Goal: Task Accomplishment & Management: Use online tool/utility

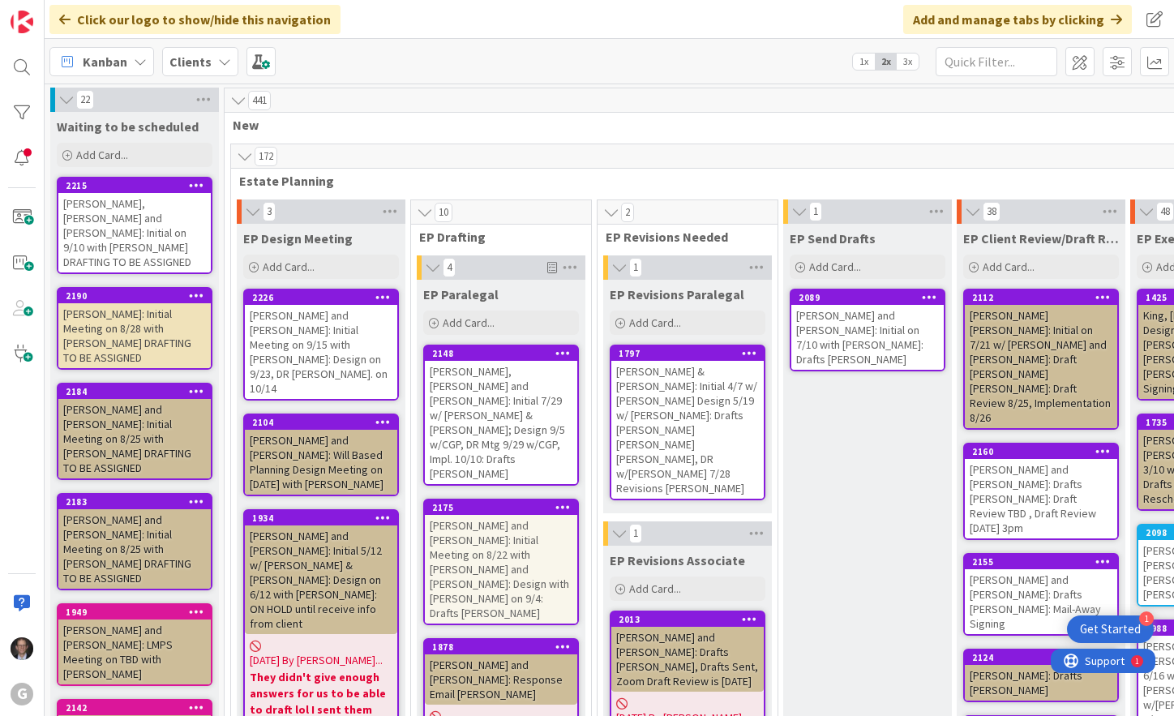
scroll to position [324, 0]
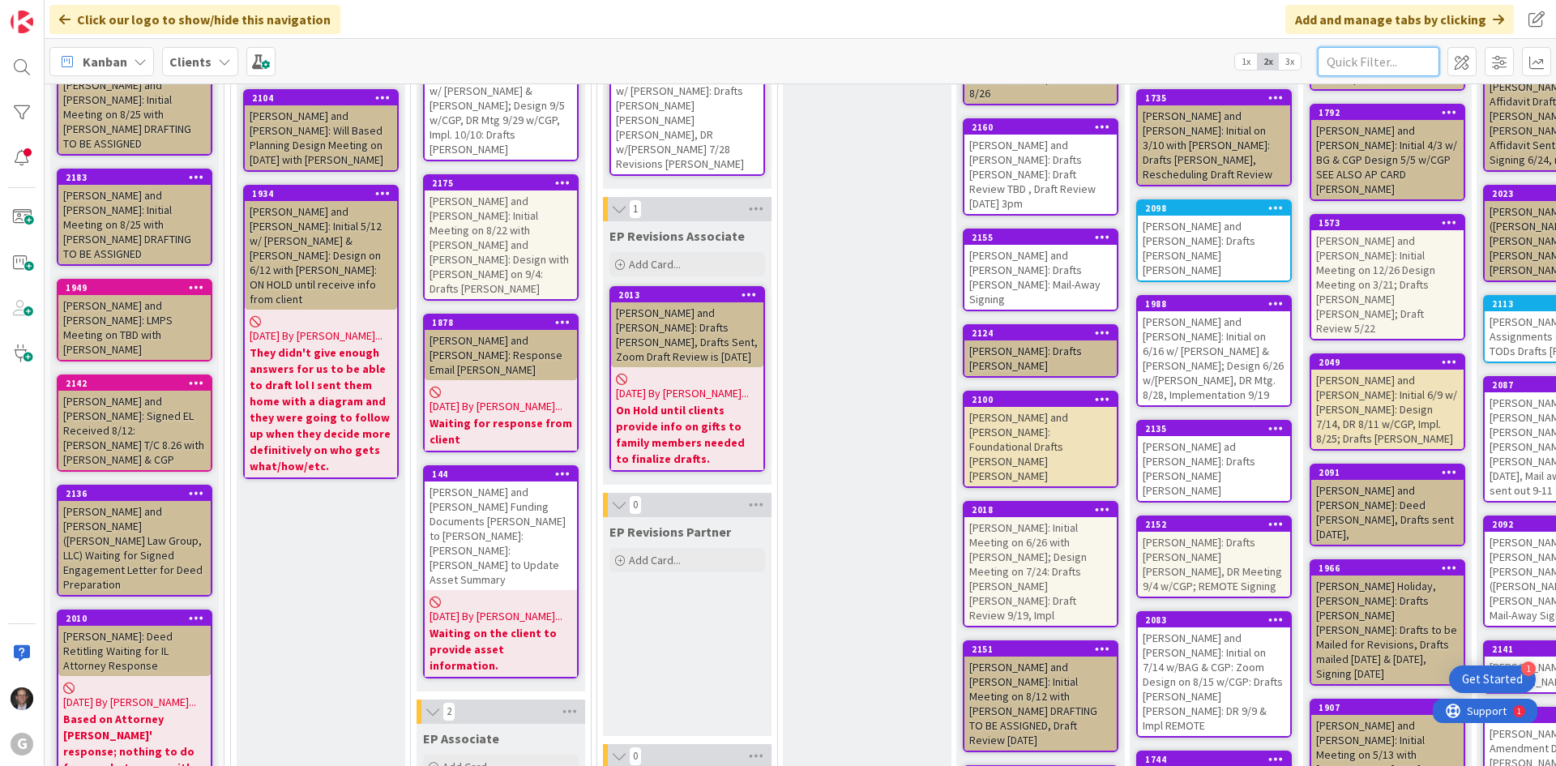
click at [1173, 62] on input "text" at bounding box center [1379, 61] width 122 height 29
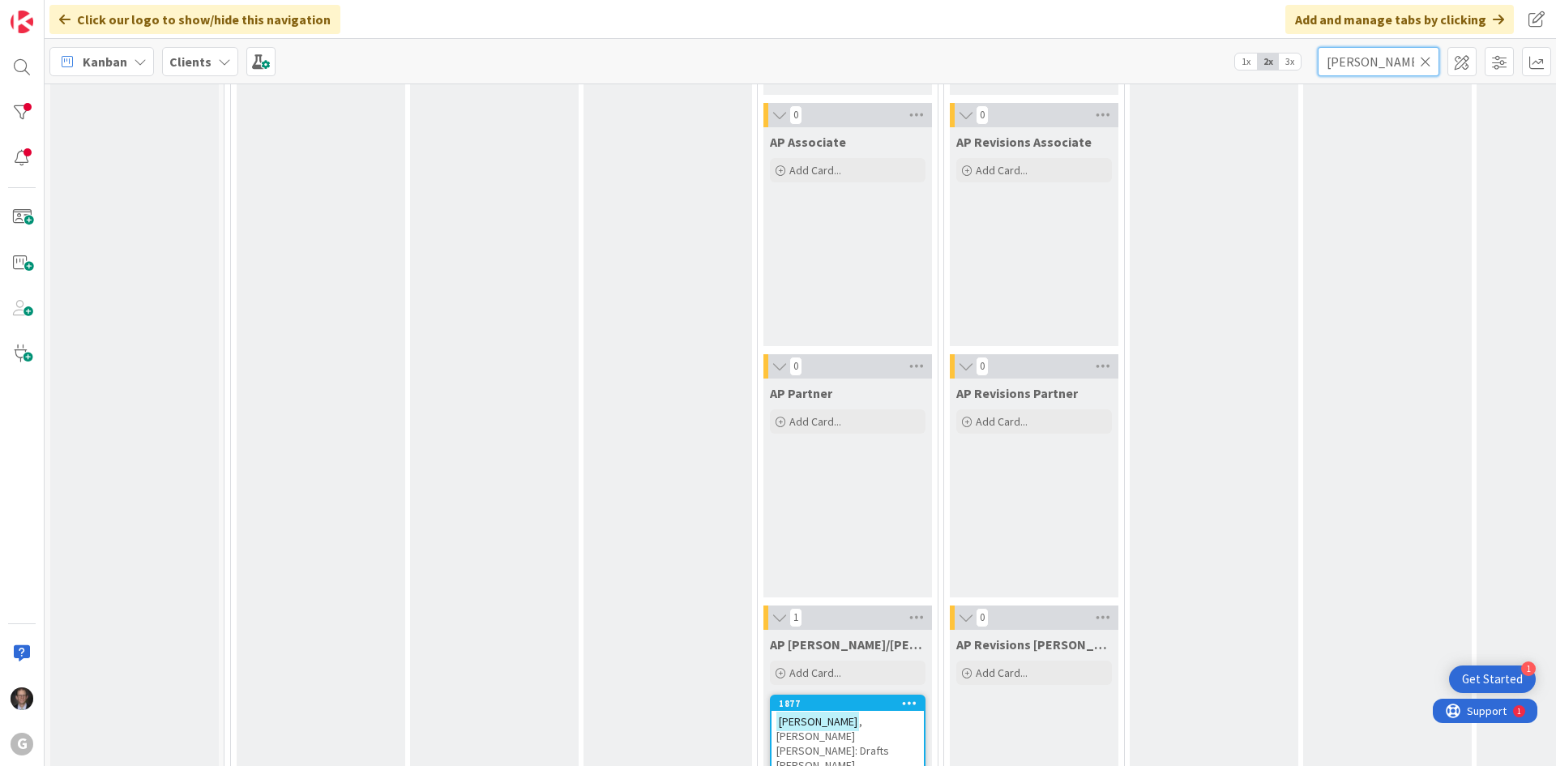
scroll to position [1540, 0]
type input "[PERSON_NAME]"
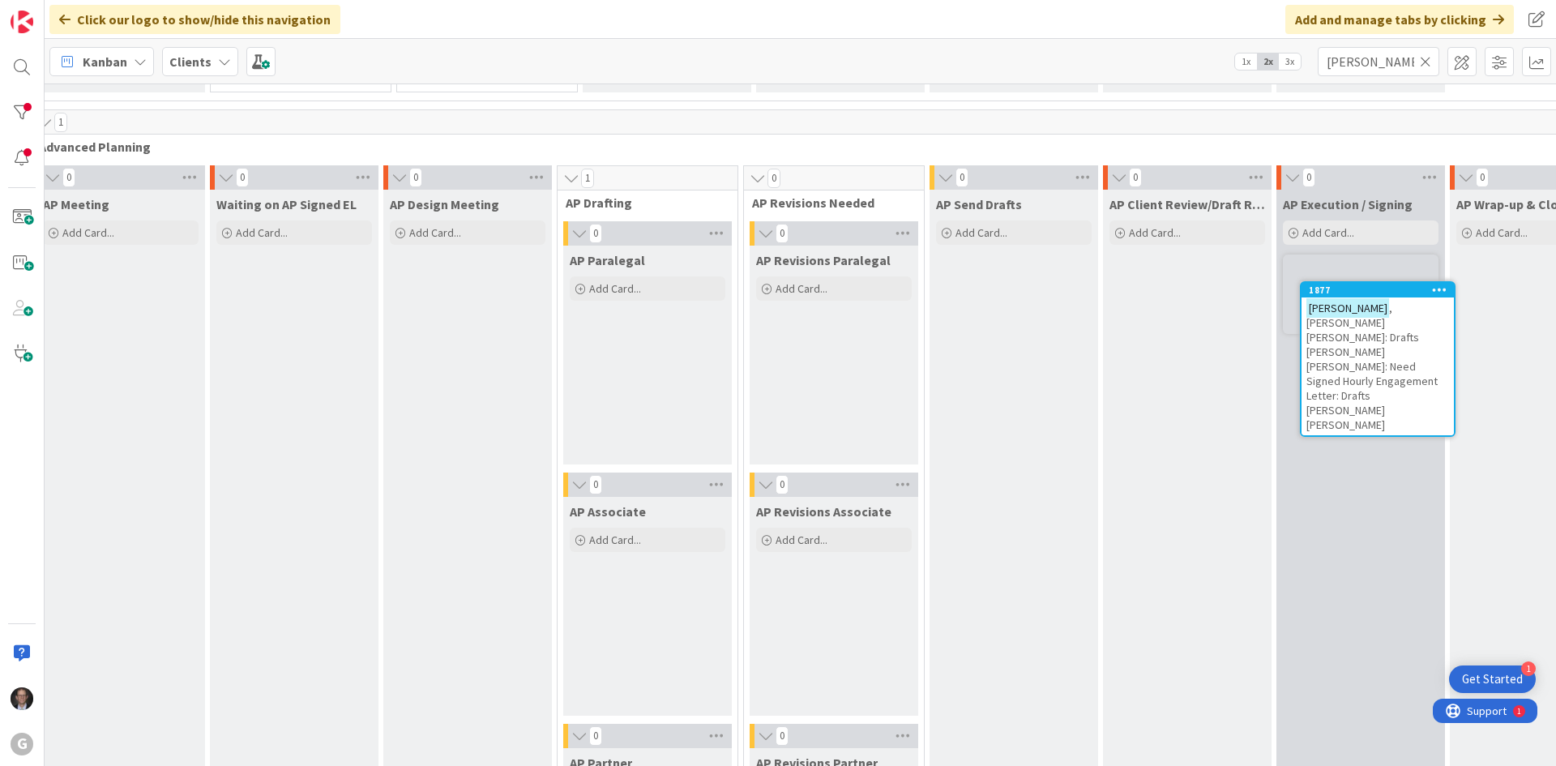
scroll to position [1169, 225]
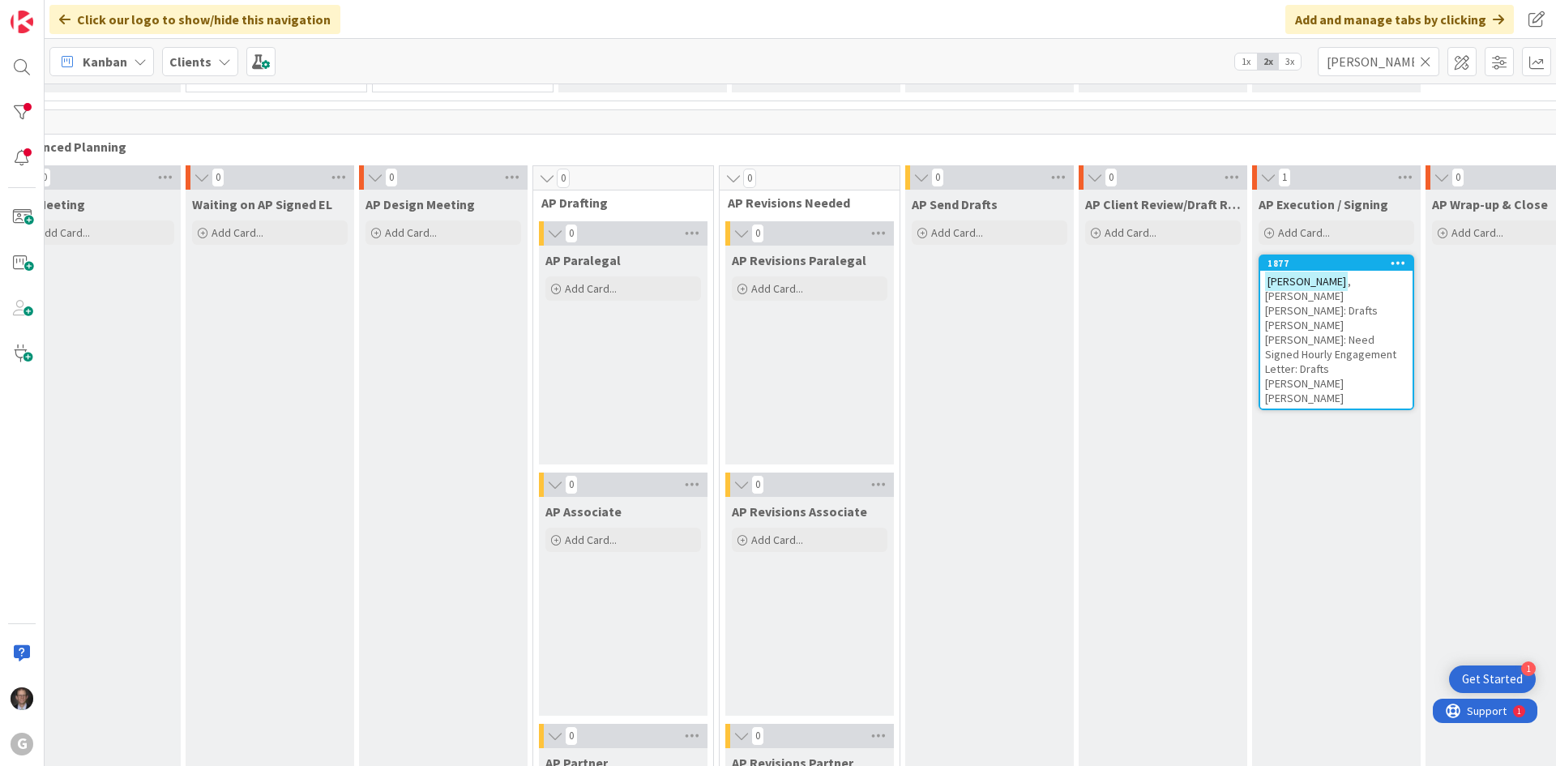
click at [1173, 298] on span ", [PERSON_NAME] [PERSON_NAME]: Drafts [PERSON_NAME] [PERSON_NAME]: Need Signed …" at bounding box center [1330, 339] width 131 height 131
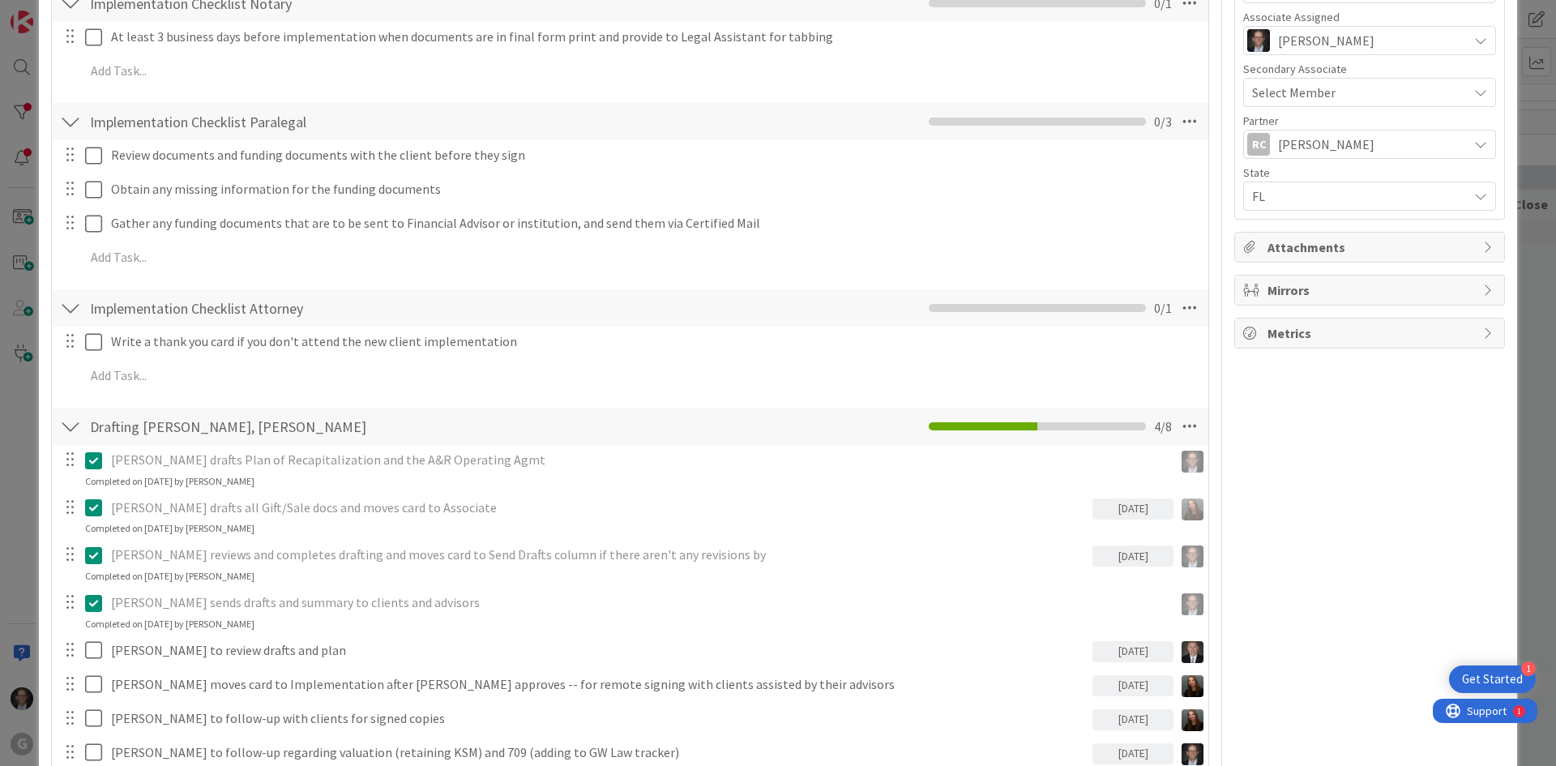
scroll to position [892, 0]
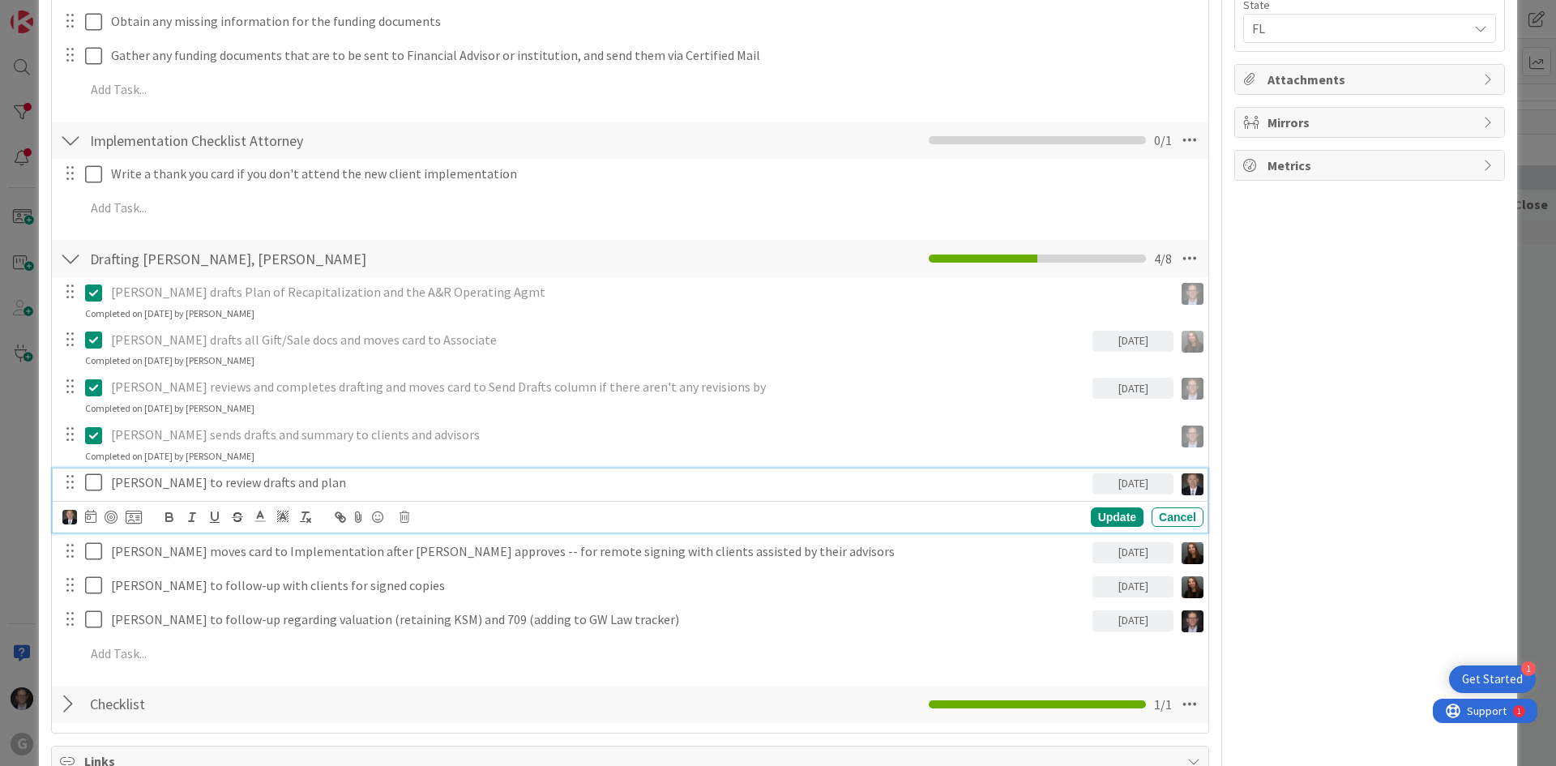
click at [233, 484] on p "[PERSON_NAME] to review drafts and plan" at bounding box center [598, 482] width 975 height 19
click at [405, 517] on icon at bounding box center [405, 516] width 10 height 11
click at [447, 580] on div "Delete" at bounding box center [446, 585] width 60 height 29
type textarea "x"
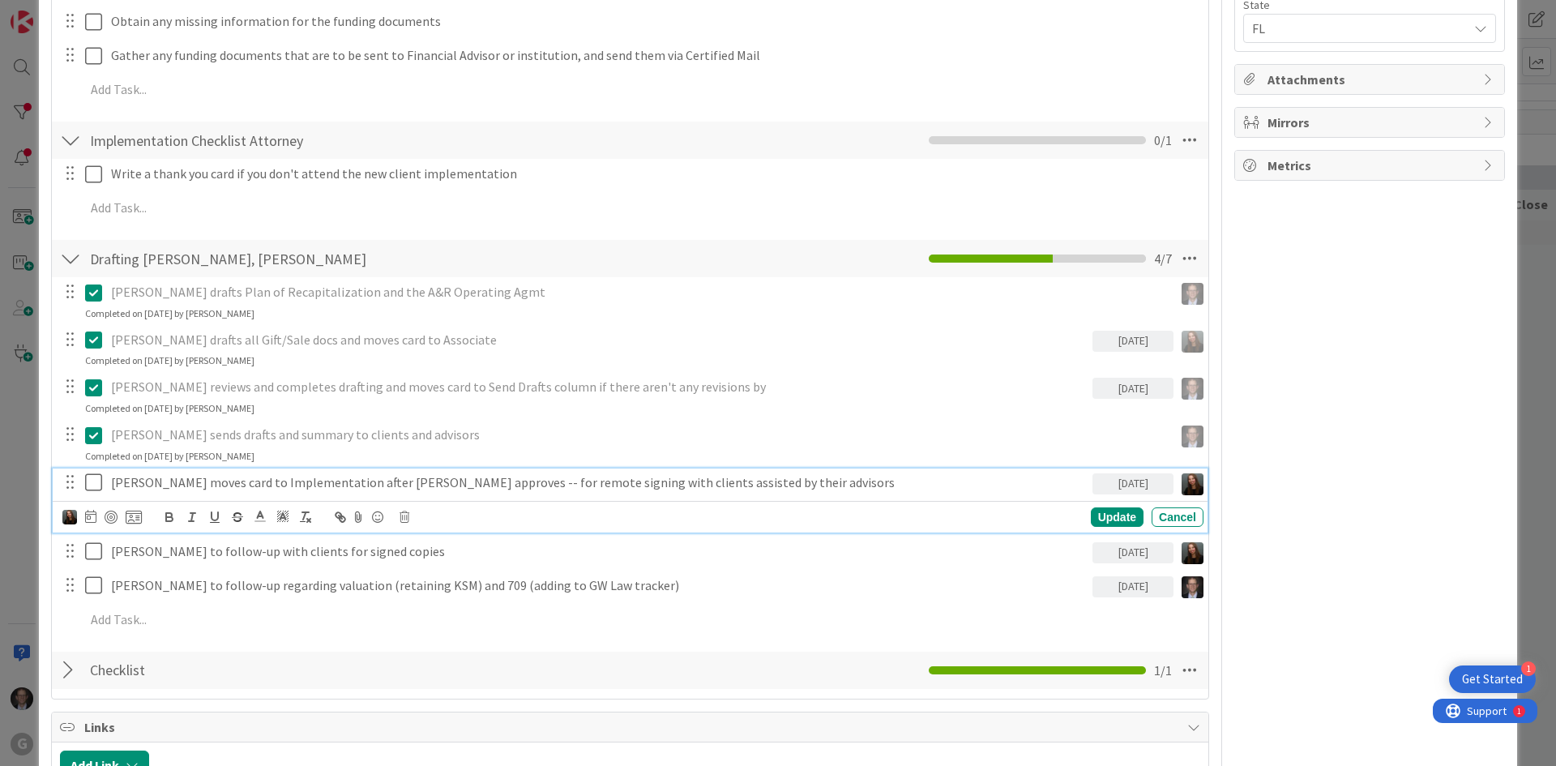
click at [120, 481] on p "[PERSON_NAME] moves card to Implementation after [PERSON_NAME] approves -- for …" at bounding box center [598, 482] width 975 height 19
click at [68, 518] on img at bounding box center [69, 517] width 15 height 15
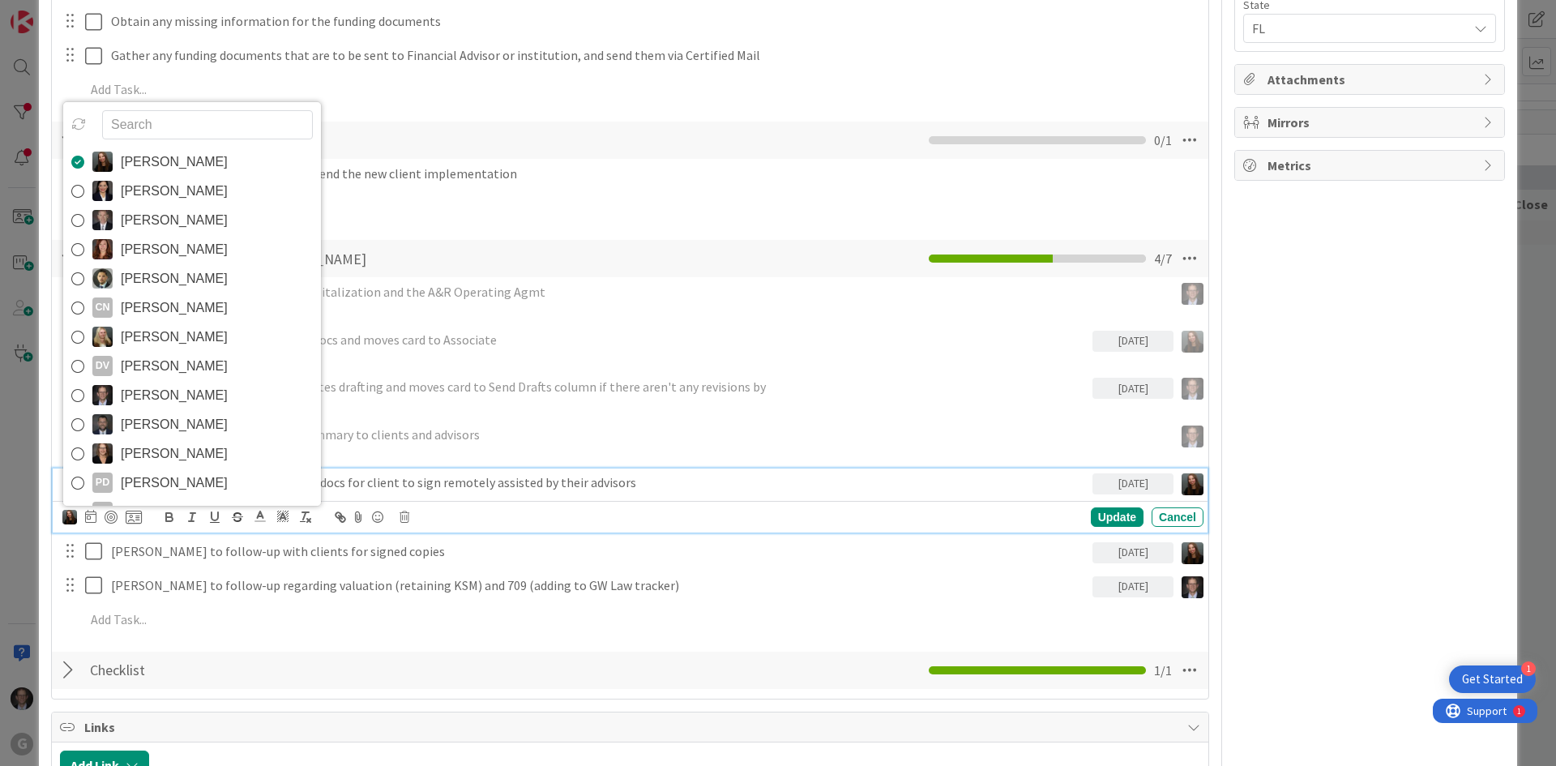
click at [71, 395] on icon at bounding box center [77, 395] width 13 height 24
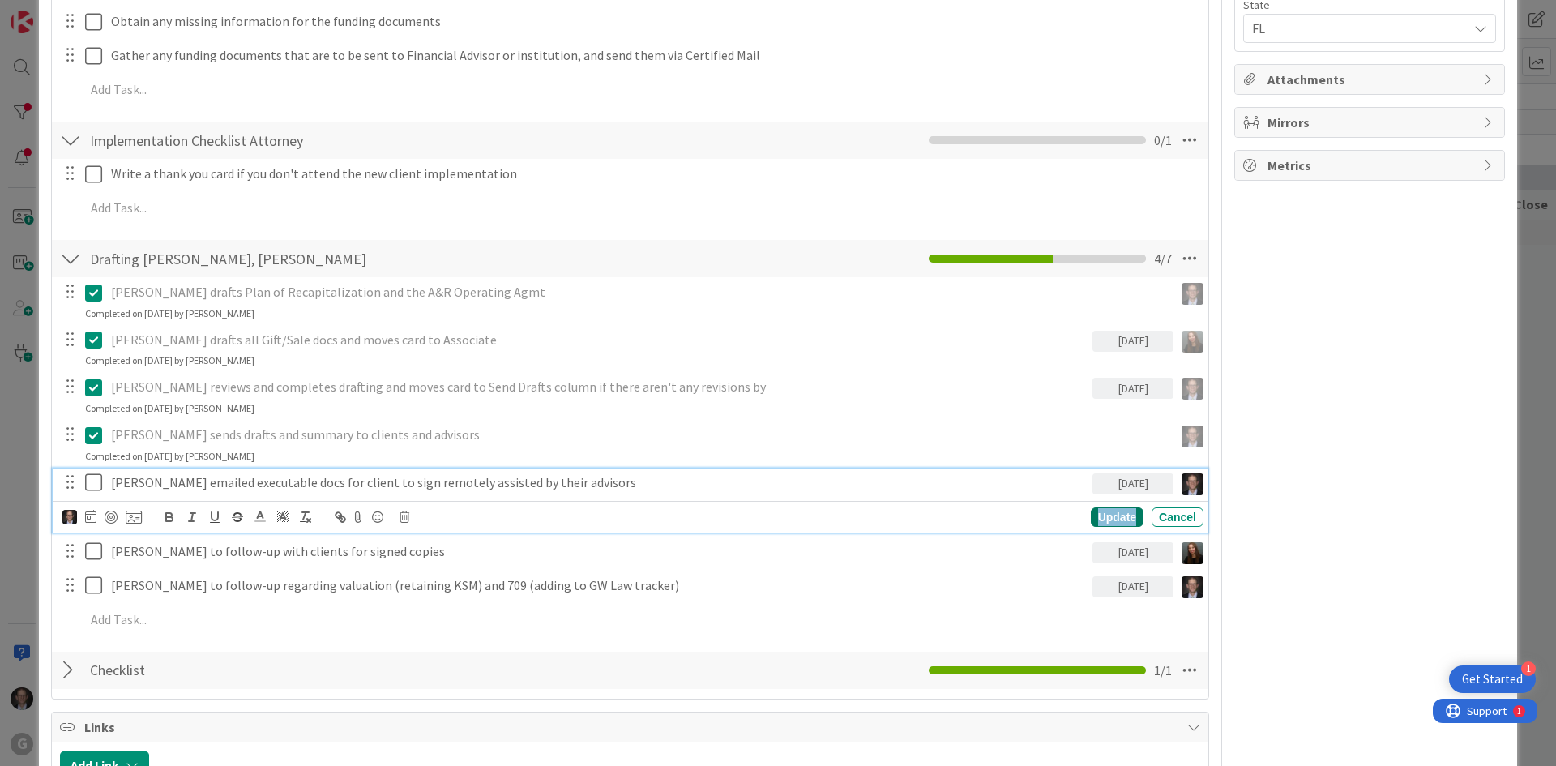
click at [1093, 515] on div "Update" at bounding box center [1117, 516] width 53 height 19
click at [97, 483] on icon at bounding box center [93, 482] width 17 height 19
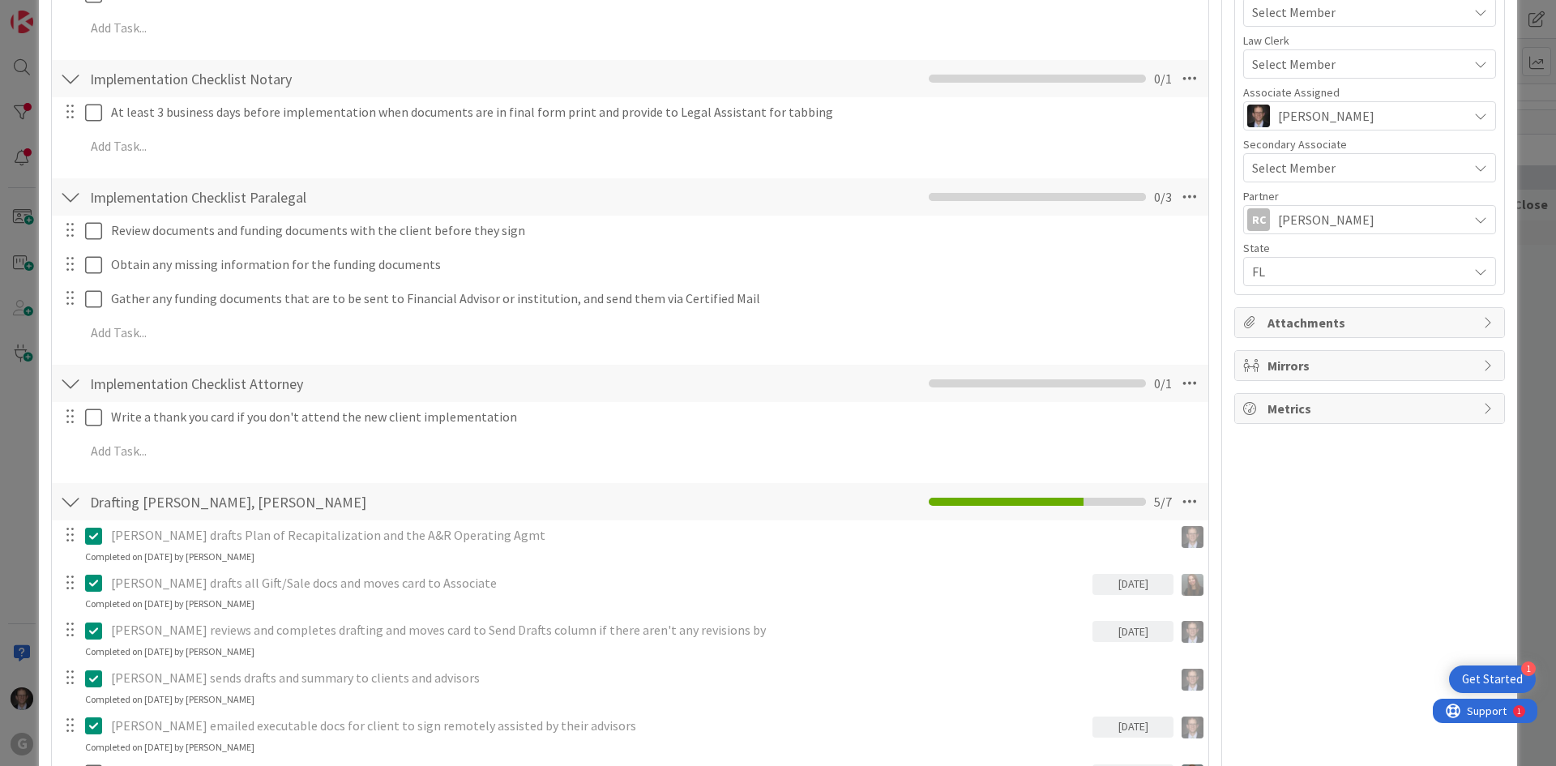
scroll to position [973, 0]
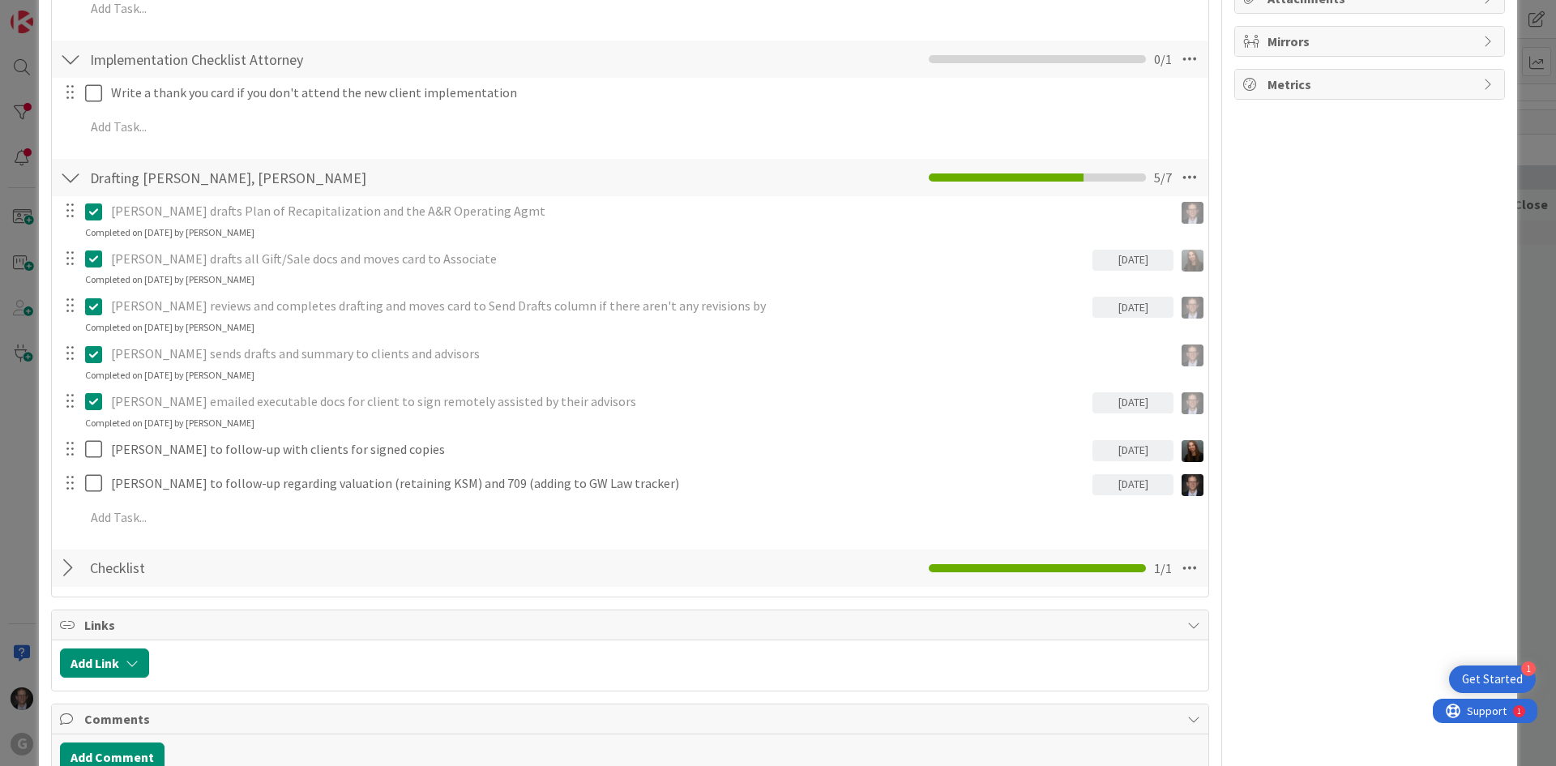
type textarea "x"
